Goal: Check status

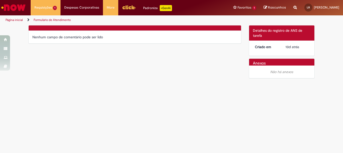
click at [55, 21] on link "Formulário de Atendimento" at bounding box center [52, 20] width 37 height 4
click at [12, 20] on link "Página inicial" at bounding box center [14, 20] width 17 height 4
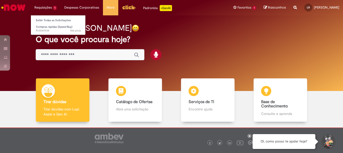
click at [47, 7] on li "Requisições 1 Exibir Todas as Solicitações Compras rápidas (Speed Buy) 10d atrá…" at bounding box center [46, 7] width 30 height 15
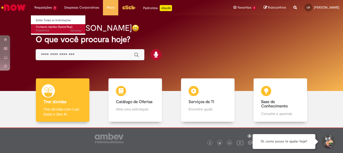
click at [51, 28] on span "Compras rápidas (Speed Buy)" at bounding box center [54, 27] width 36 height 4
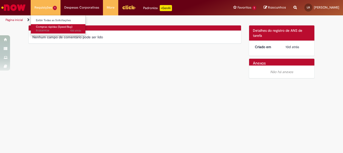
click at [57, 29] on span "10d atrás 10 dias atrás R13549934" at bounding box center [58, 31] width 45 height 4
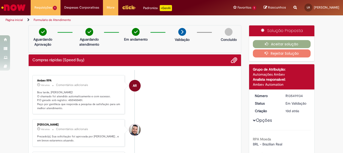
click at [179, 32] on img at bounding box center [182, 32] width 8 height 8
